Goal: Find specific page/section: Find specific page/section

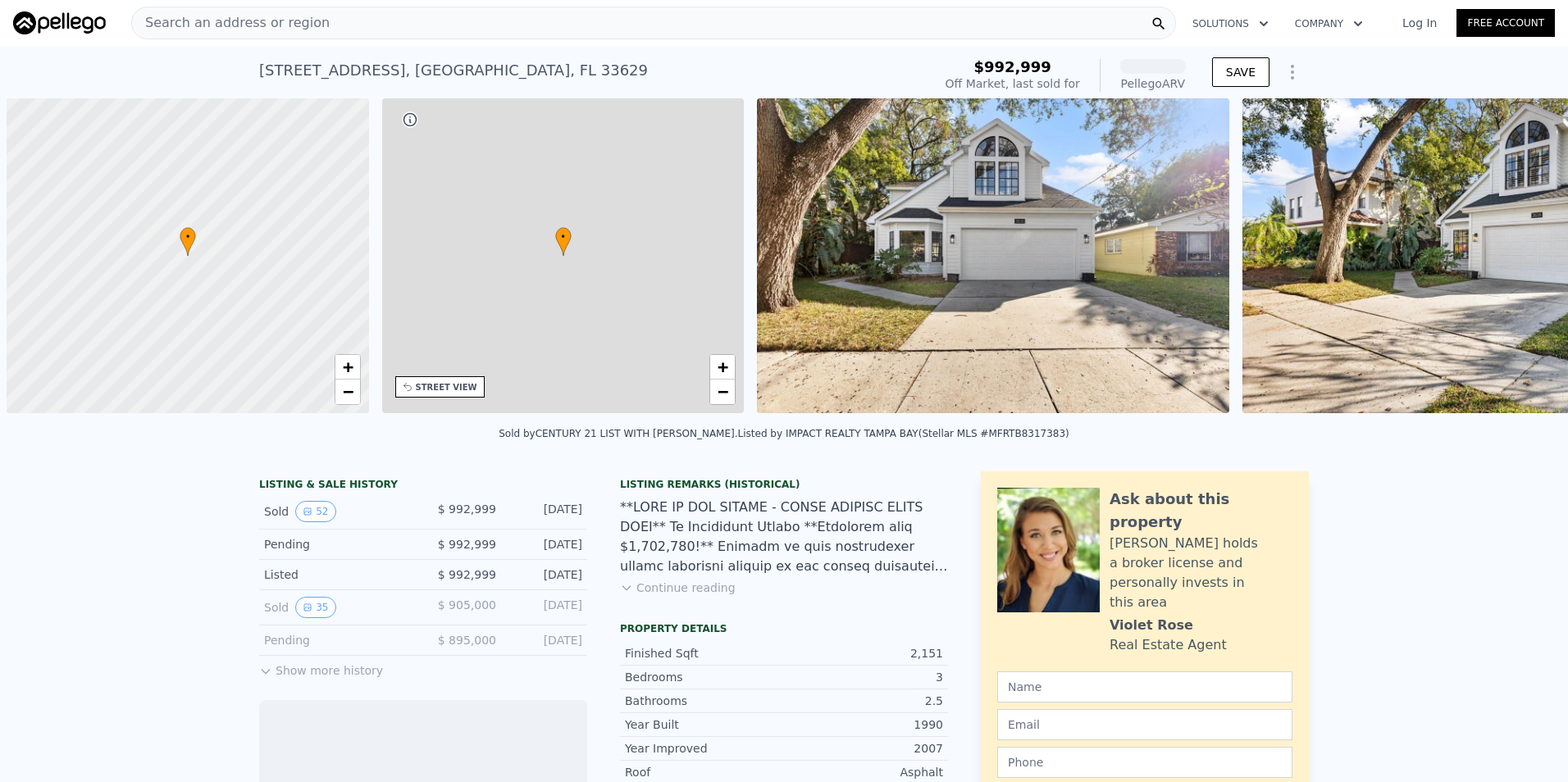
scroll to position [0, 7]
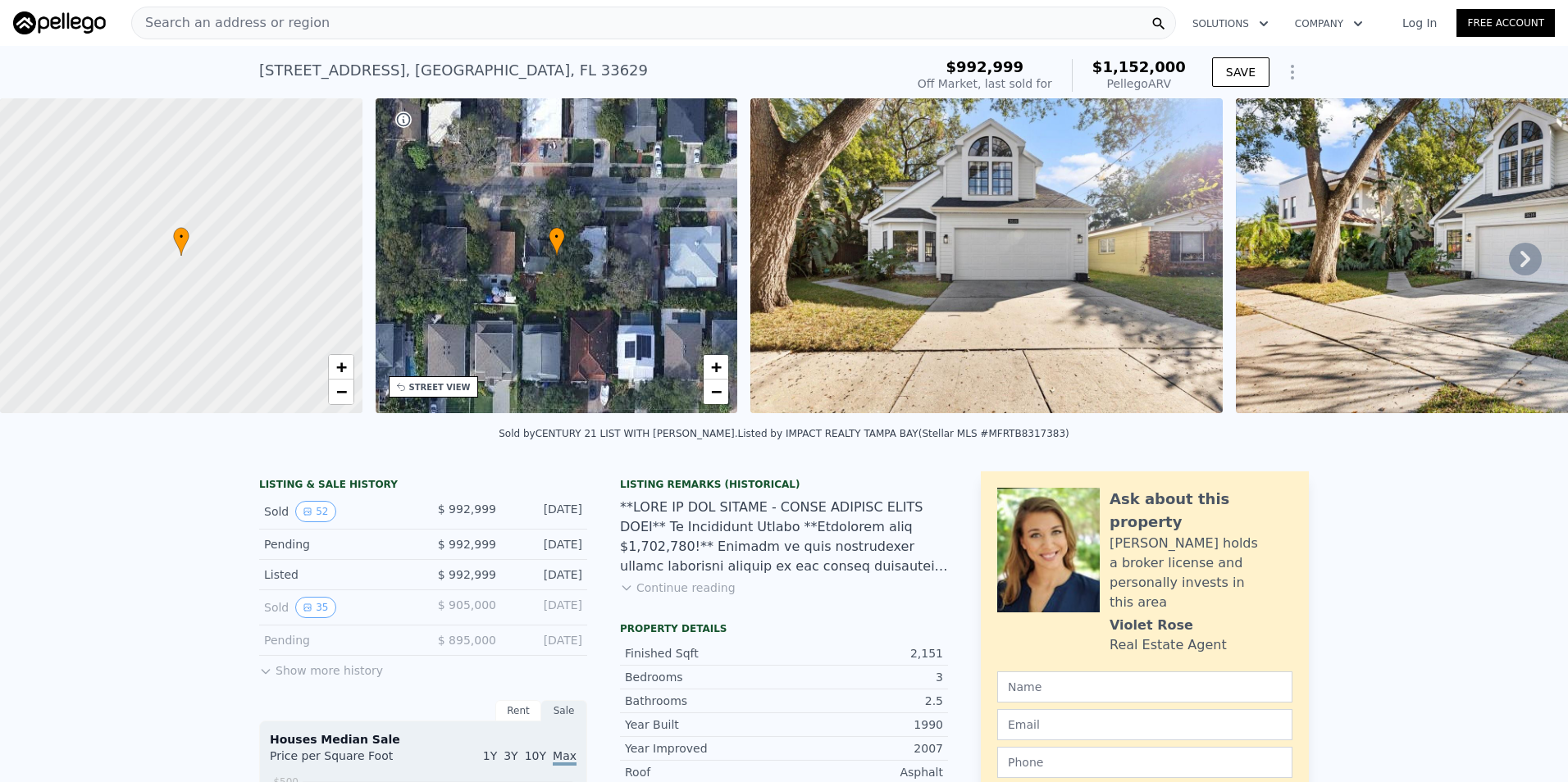
click at [797, 23] on div "Search an address or region" at bounding box center [653, 23] width 1045 height 33
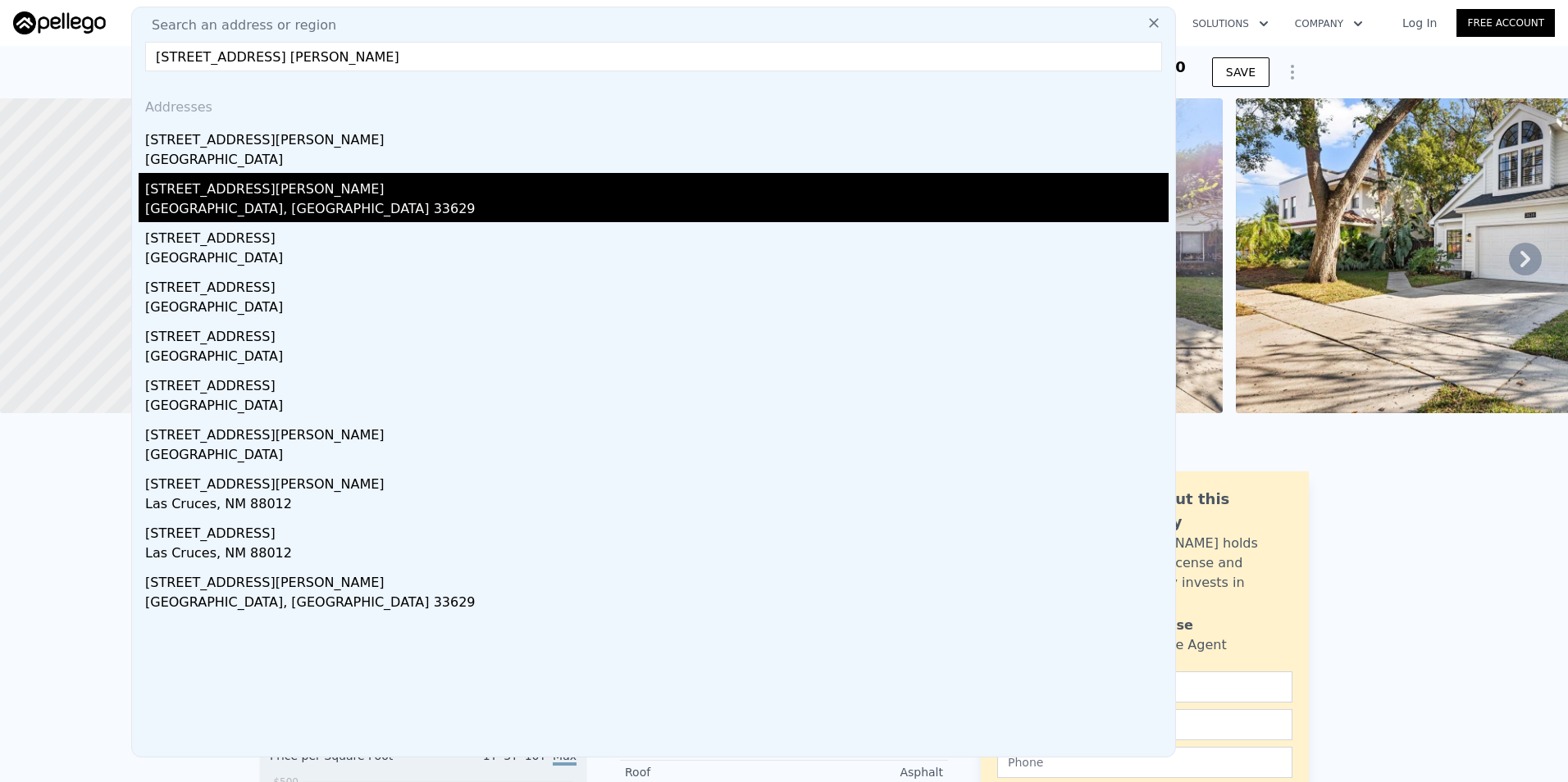
type input "3622 w san luis"
click at [349, 211] on div "[GEOGRAPHIC_DATA], [GEOGRAPHIC_DATA] 33629" at bounding box center [657, 210] width 1023 height 23
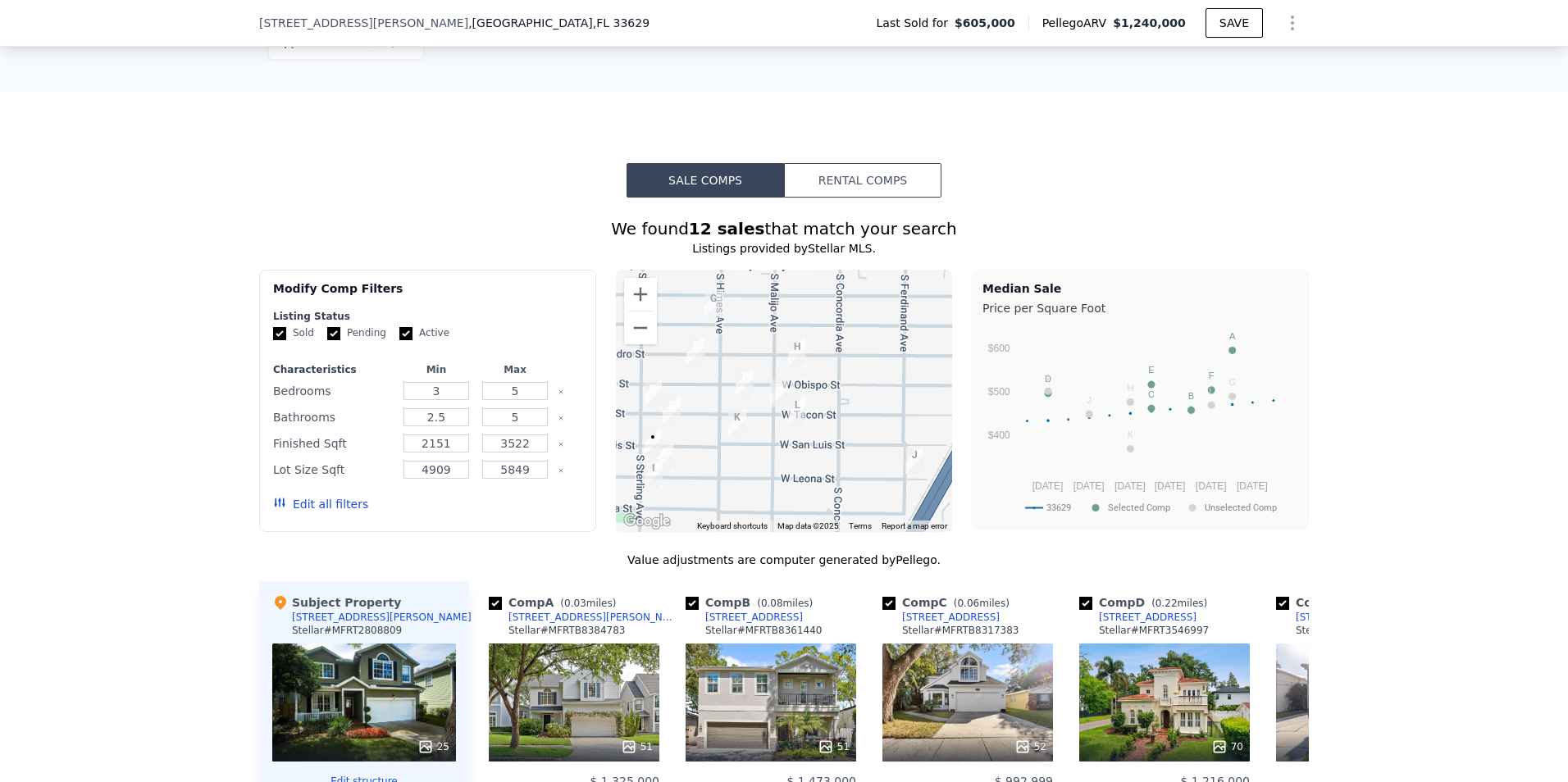
scroll to position [1716, 0]
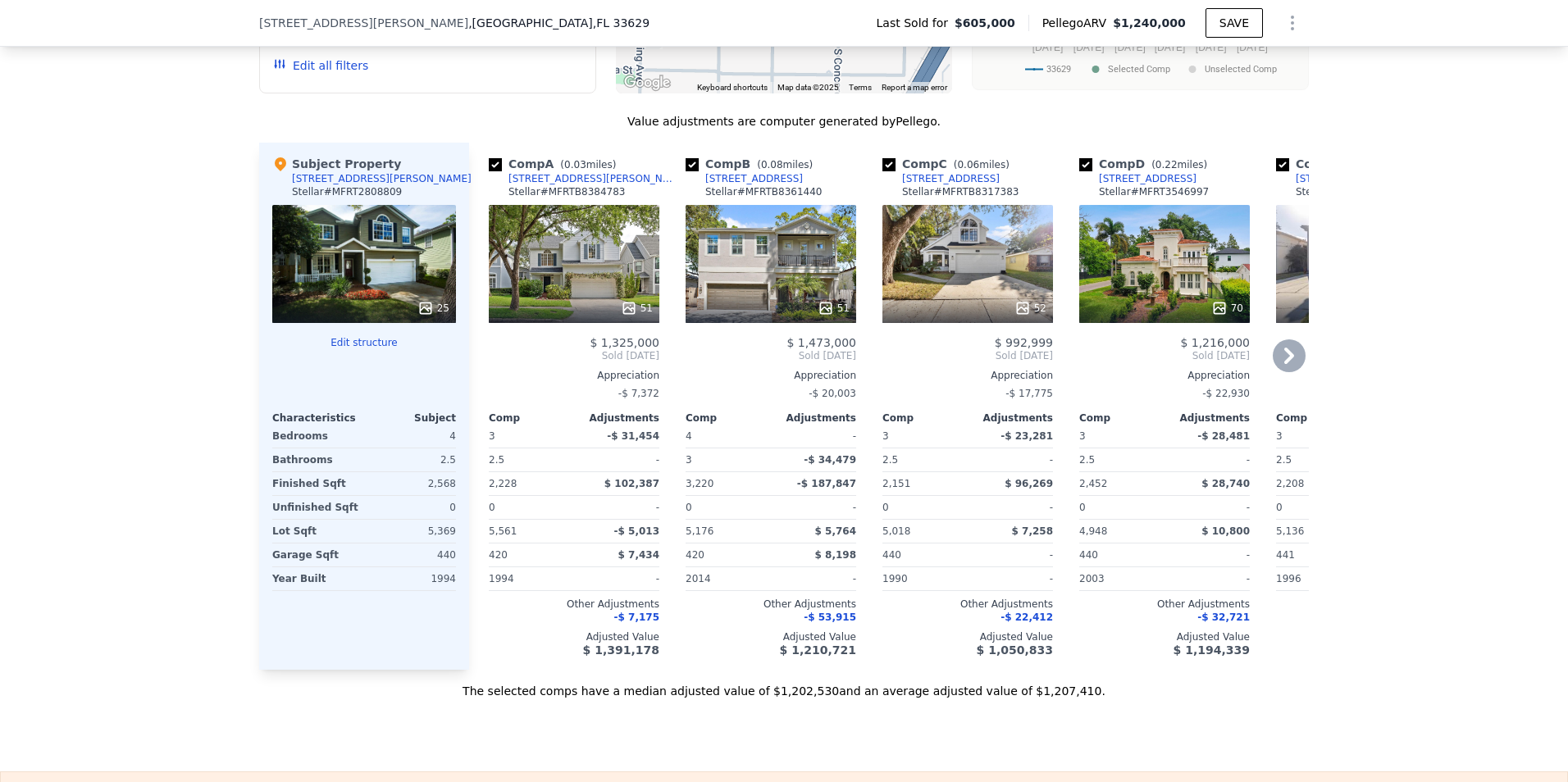
drag, startPoint x: 527, startPoint y: 299, endPoint x: 538, endPoint y: 197, distance: 102.6
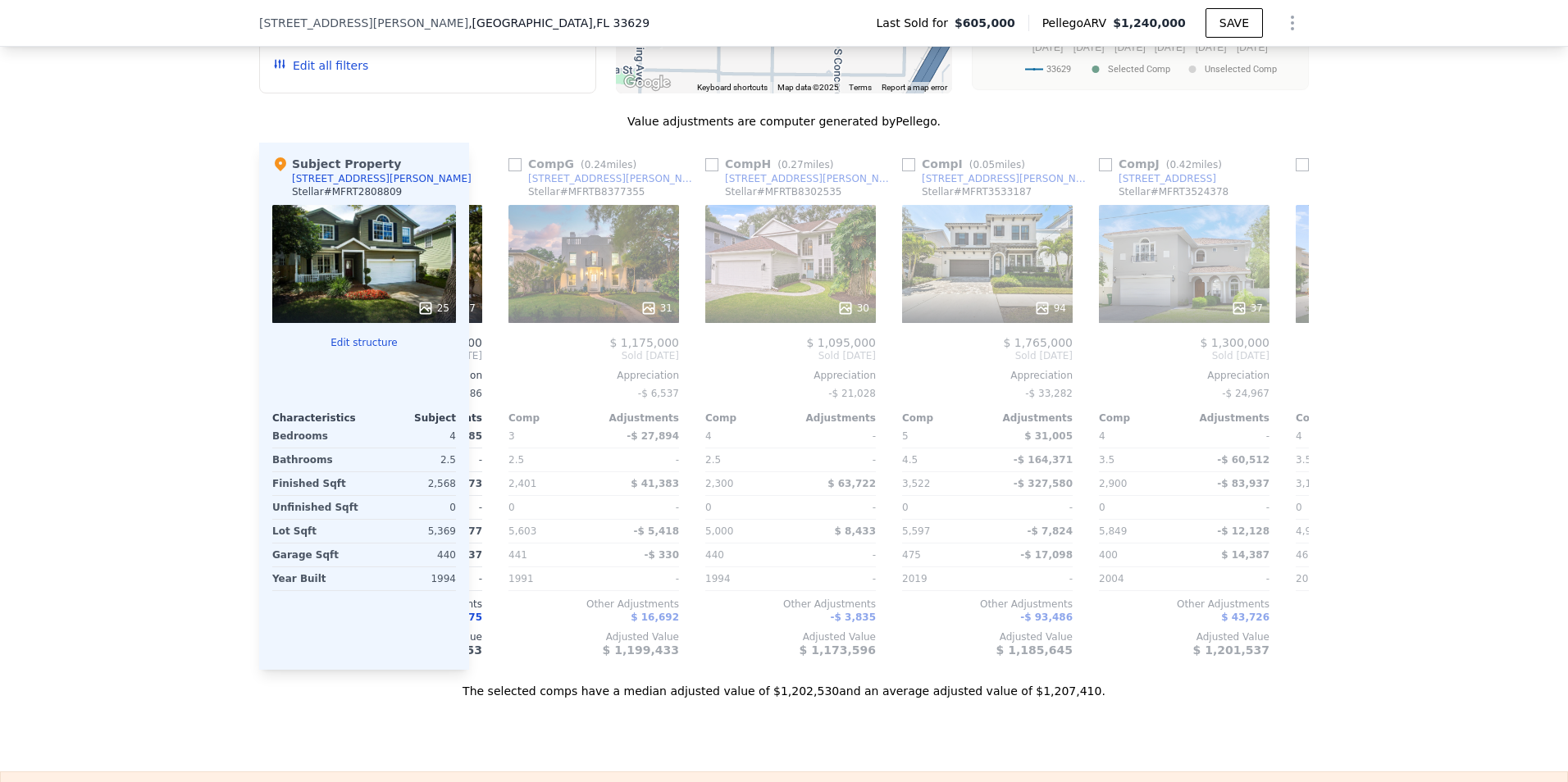
scroll to position [0, 0]
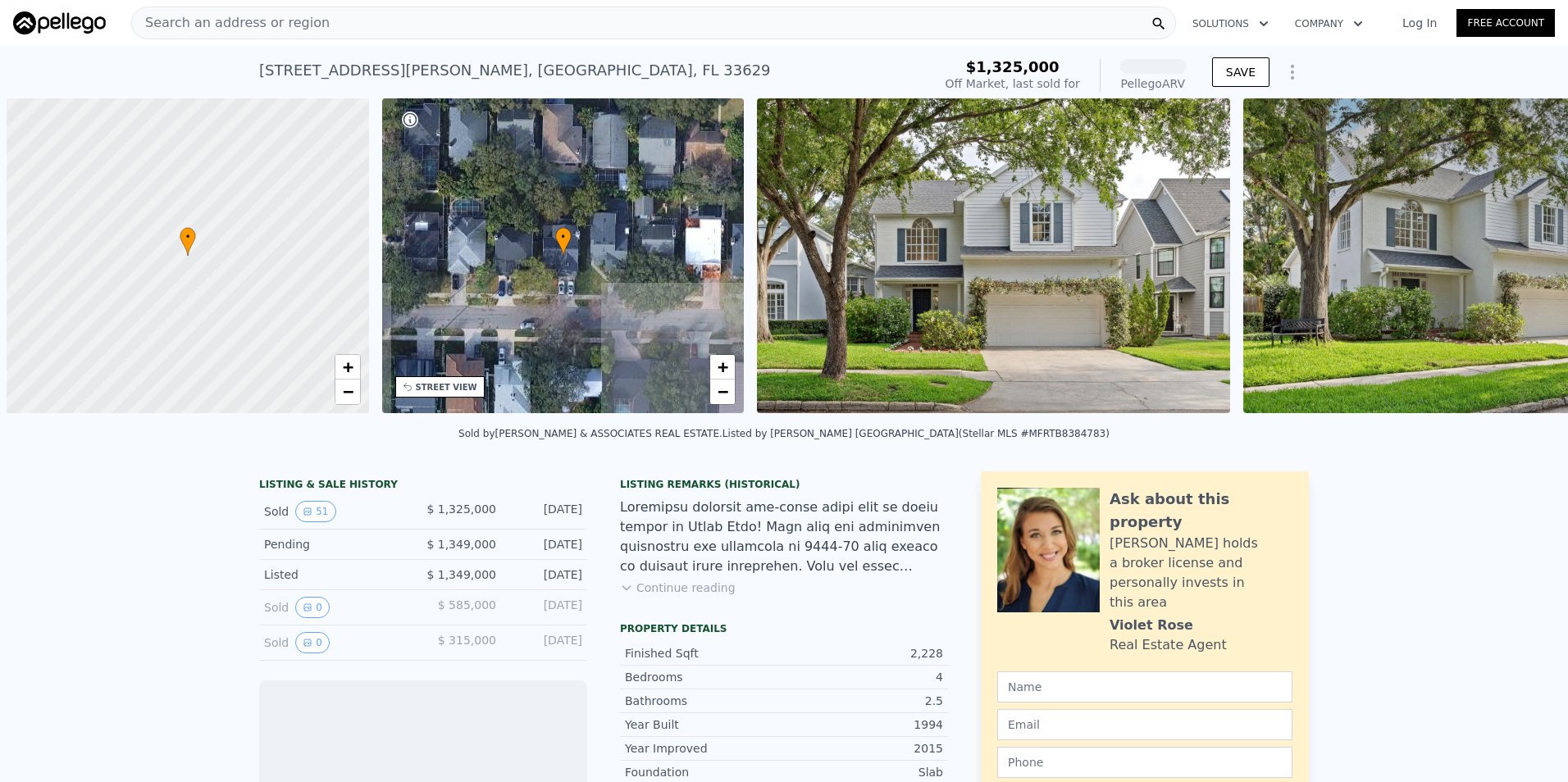
scroll to position [0, 7]
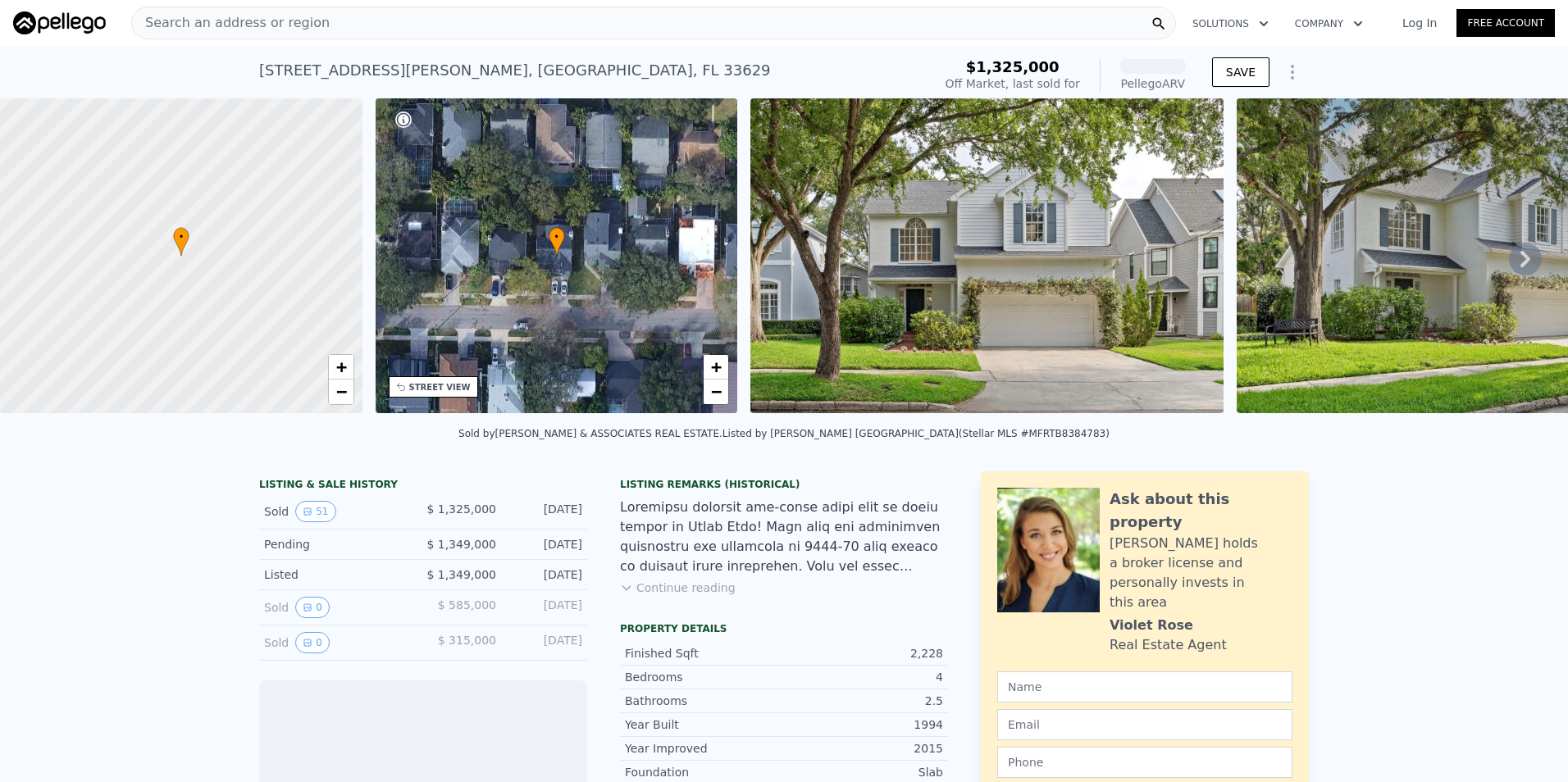
click at [398, 30] on div "Search an address or region" at bounding box center [653, 23] width 1045 height 33
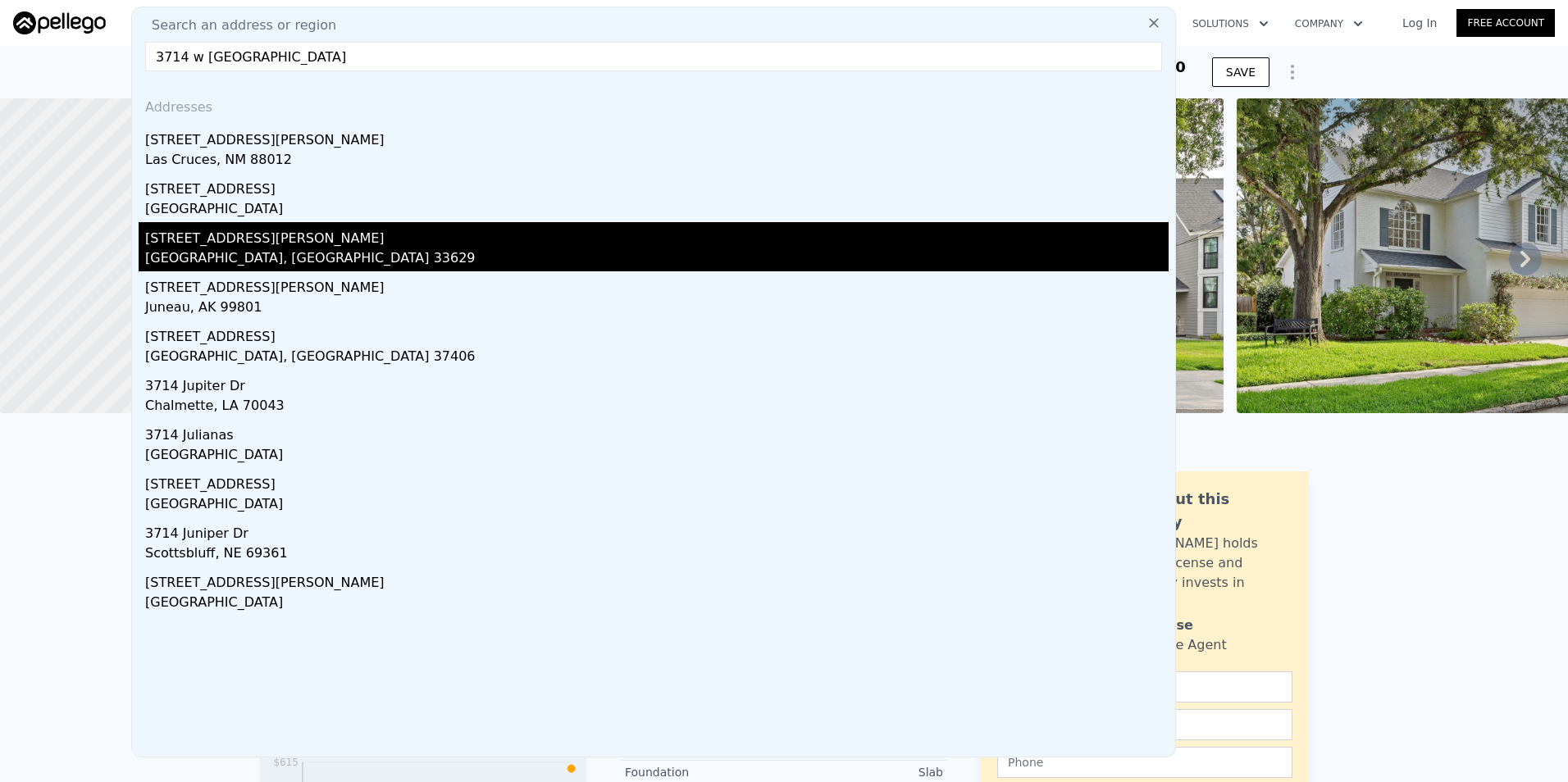
type input "3714 w [GEOGRAPHIC_DATA]"
click at [382, 253] on div "[GEOGRAPHIC_DATA], [GEOGRAPHIC_DATA] 33629" at bounding box center [657, 260] width 1023 height 23
